Goal: Navigation & Orientation: Find specific page/section

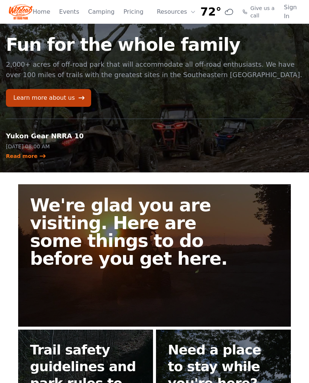
click at [71, 14] on link "Events" at bounding box center [69, 11] width 20 height 9
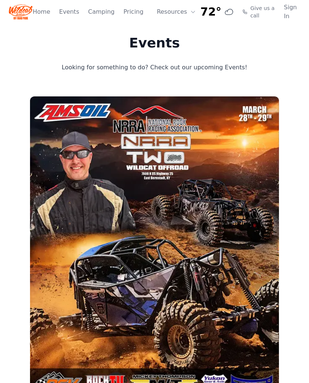
click at [190, 14] on icon at bounding box center [193, 12] width 6 height 6
click at [184, 32] on link "About" at bounding box center [187, 30] width 71 height 13
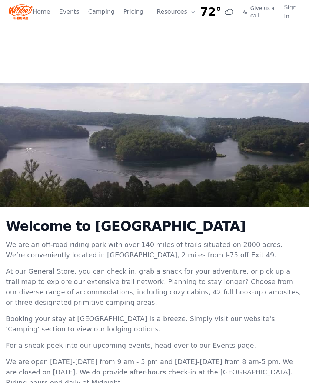
click at [45, 12] on link "Home" at bounding box center [41, 11] width 17 height 9
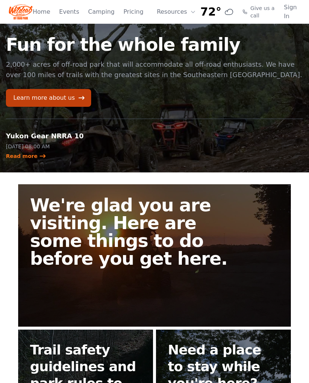
click at [180, 14] on button "Resources" at bounding box center [176, 11] width 48 height 15
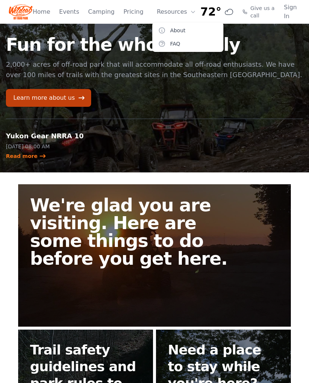
click at [136, 12] on link "Pricing" at bounding box center [133, 11] width 20 height 9
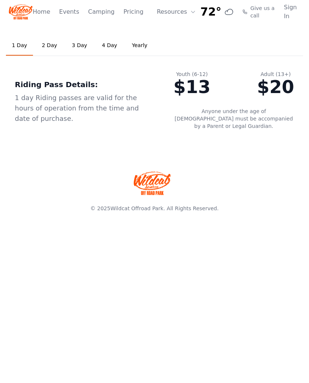
click at [101, 13] on link "Camping" at bounding box center [101, 11] width 26 height 9
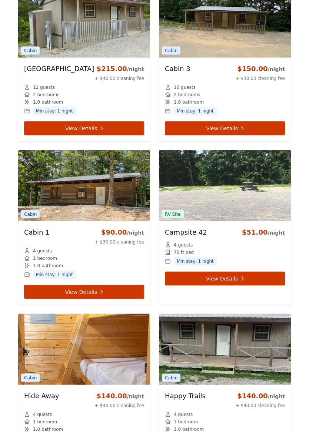
scroll to position [3557, 0]
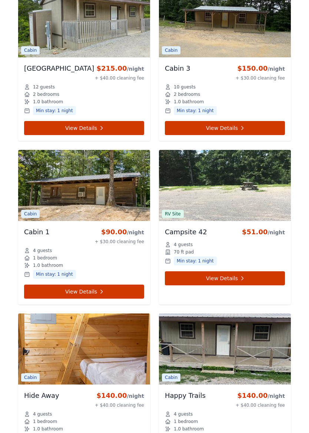
click at [105, 290] on link "View Details" at bounding box center [84, 292] width 120 height 14
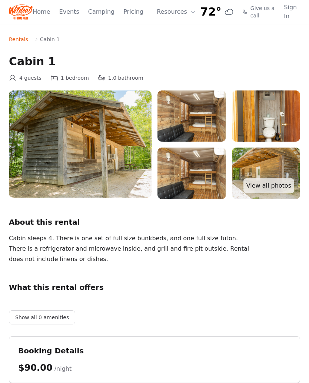
click at [258, 13] on span "Give us a call" at bounding box center [262, 11] width 25 height 15
click at [289, 14] on link "Sign In" at bounding box center [292, 12] width 16 height 18
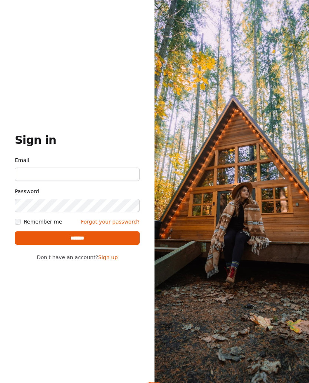
click at [113, 69] on div "Sign in Email Password Remember me Forgot your password? ******* Don't have an …" at bounding box center [77, 191] width 154 height 383
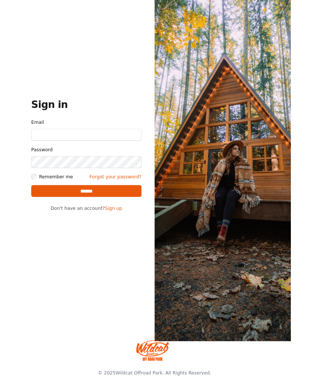
scroll to position [16, 0]
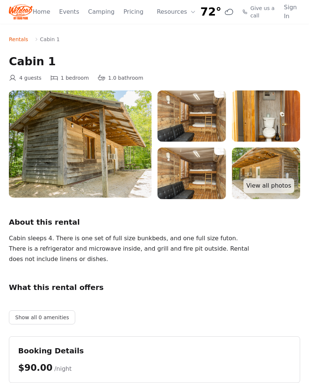
click at [17, 11] on img at bounding box center [21, 12] width 24 height 18
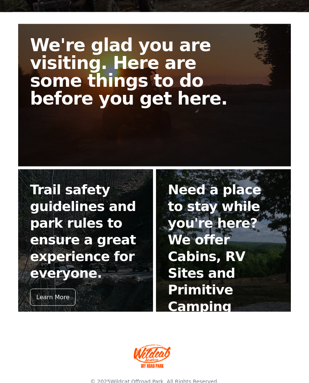
scroll to position [175, 0]
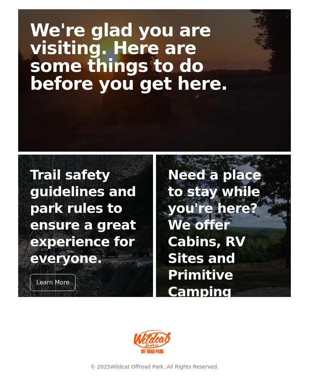
click at [203, 307] on div "Book Now" at bounding box center [189, 315] width 42 height 17
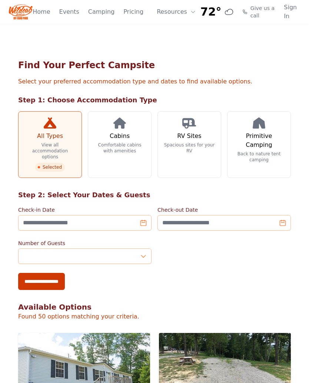
click at [47, 16] on link "Home" at bounding box center [41, 11] width 17 height 9
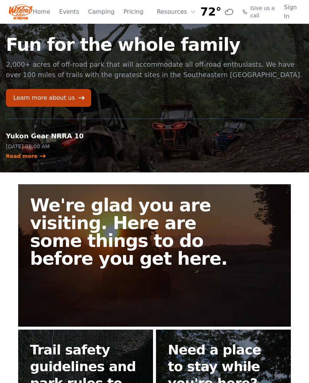
click at [180, 13] on button "Resources" at bounding box center [176, 11] width 48 height 15
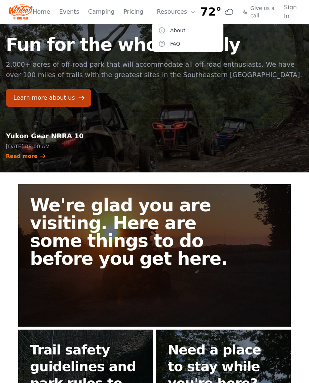
click at [175, 49] on link "FAQ" at bounding box center [187, 43] width 71 height 13
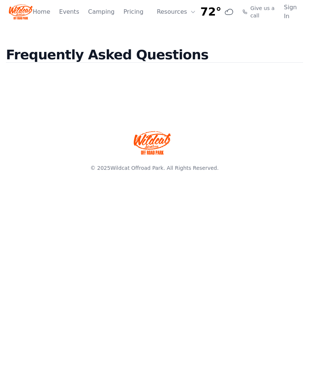
click at [137, 13] on link "Pricing" at bounding box center [133, 11] width 20 height 9
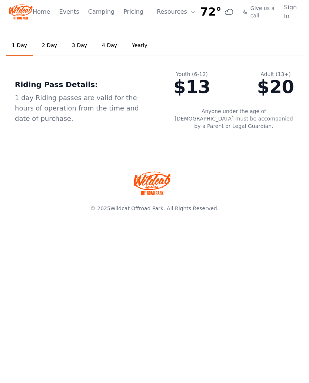
click at [104, 14] on link "Camping" at bounding box center [101, 11] width 26 height 9
